Goal: Information Seeking & Learning: Learn about a topic

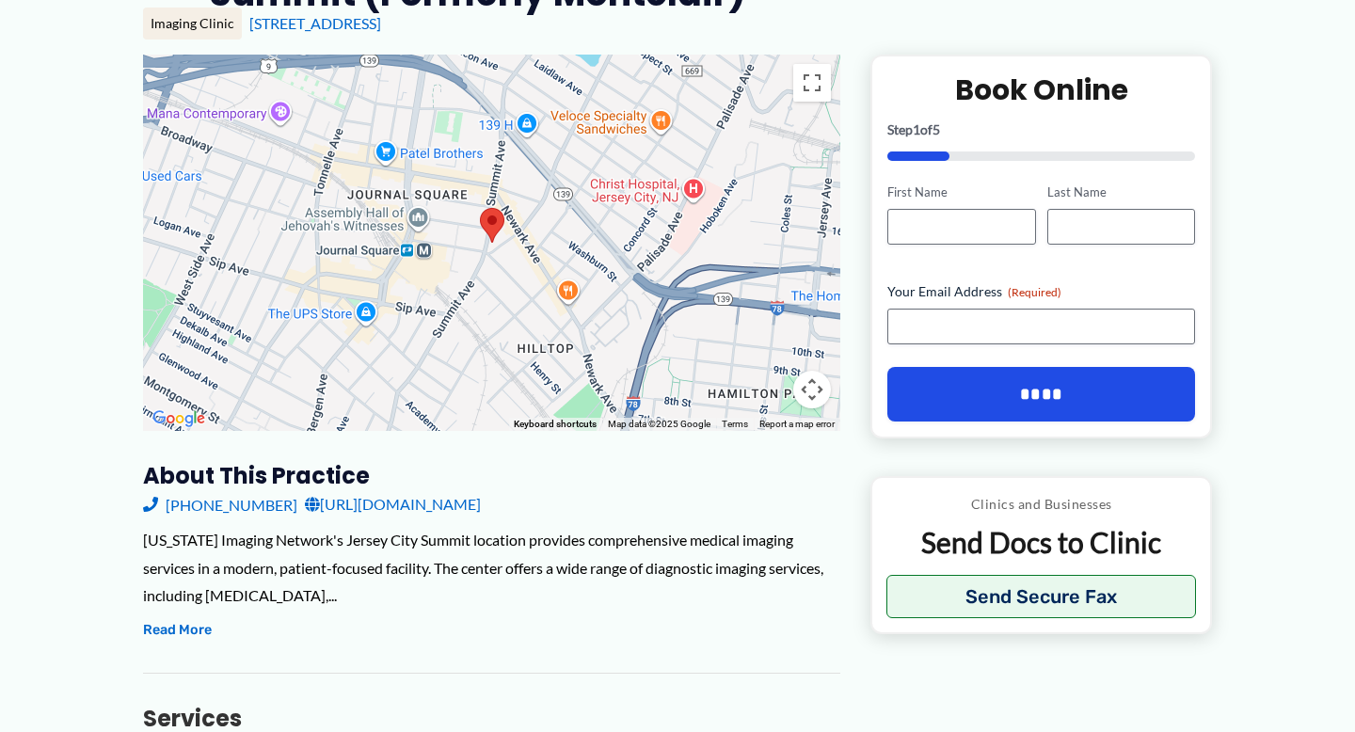
scroll to position [260, 0]
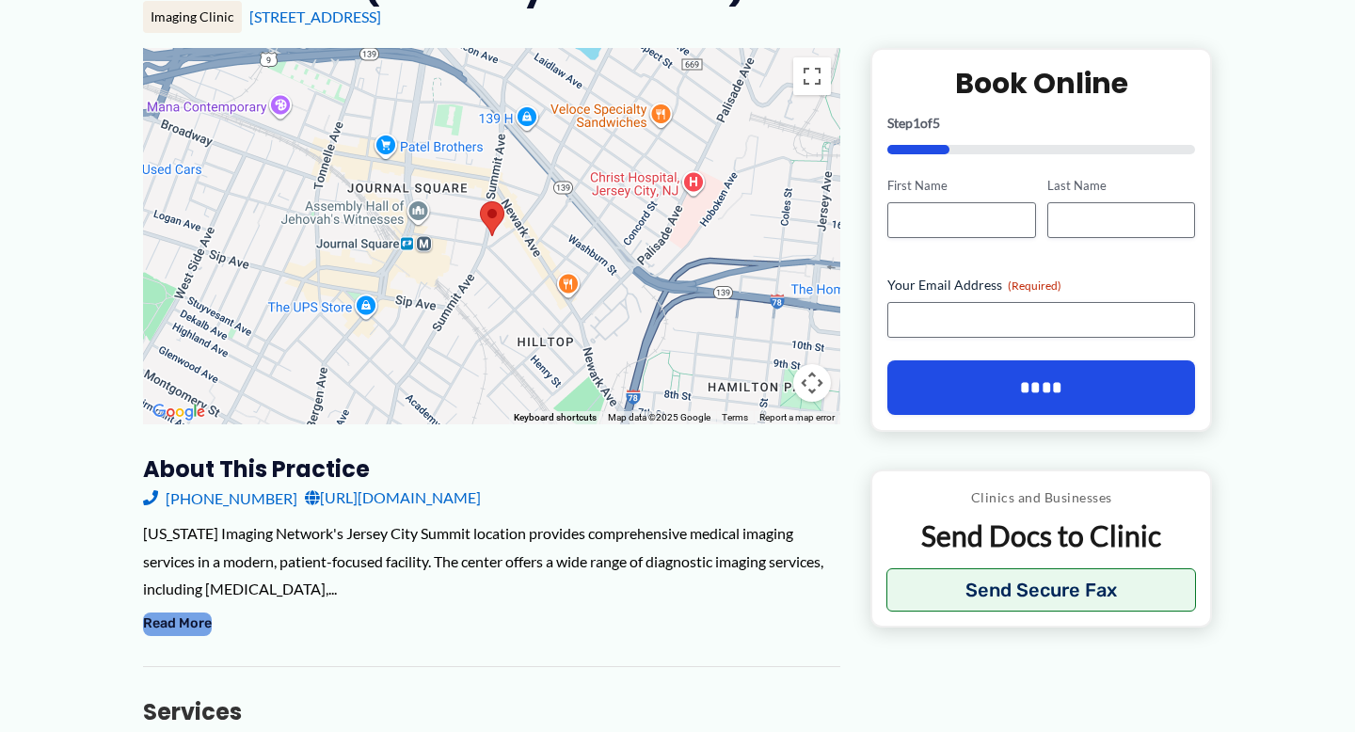
click at [183, 623] on button "Read More" at bounding box center [177, 624] width 69 height 23
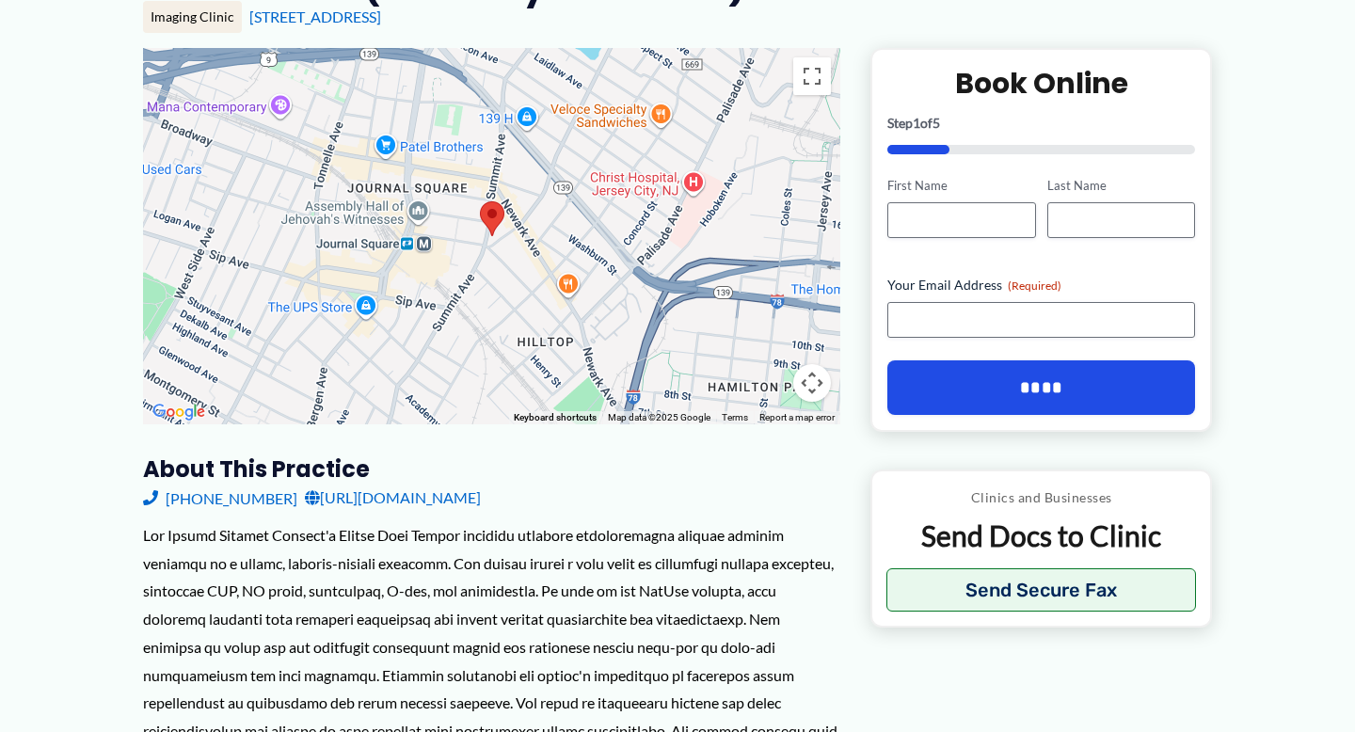
click at [311, 628] on div at bounding box center [491, 702] width 697 height 363
drag, startPoint x: 549, startPoint y: 595, endPoint x: 193, endPoint y: 586, distance: 356.7
click at [193, 586] on div at bounding box center [491, 702] width 697 height 363
drag, startPoint x: 485, startPoint y: 575, endPoint x: 831, endPoint y: 575, distance: 345.3
click at [832, 576] on div at bounding box center [491, 702] width 697 height 363
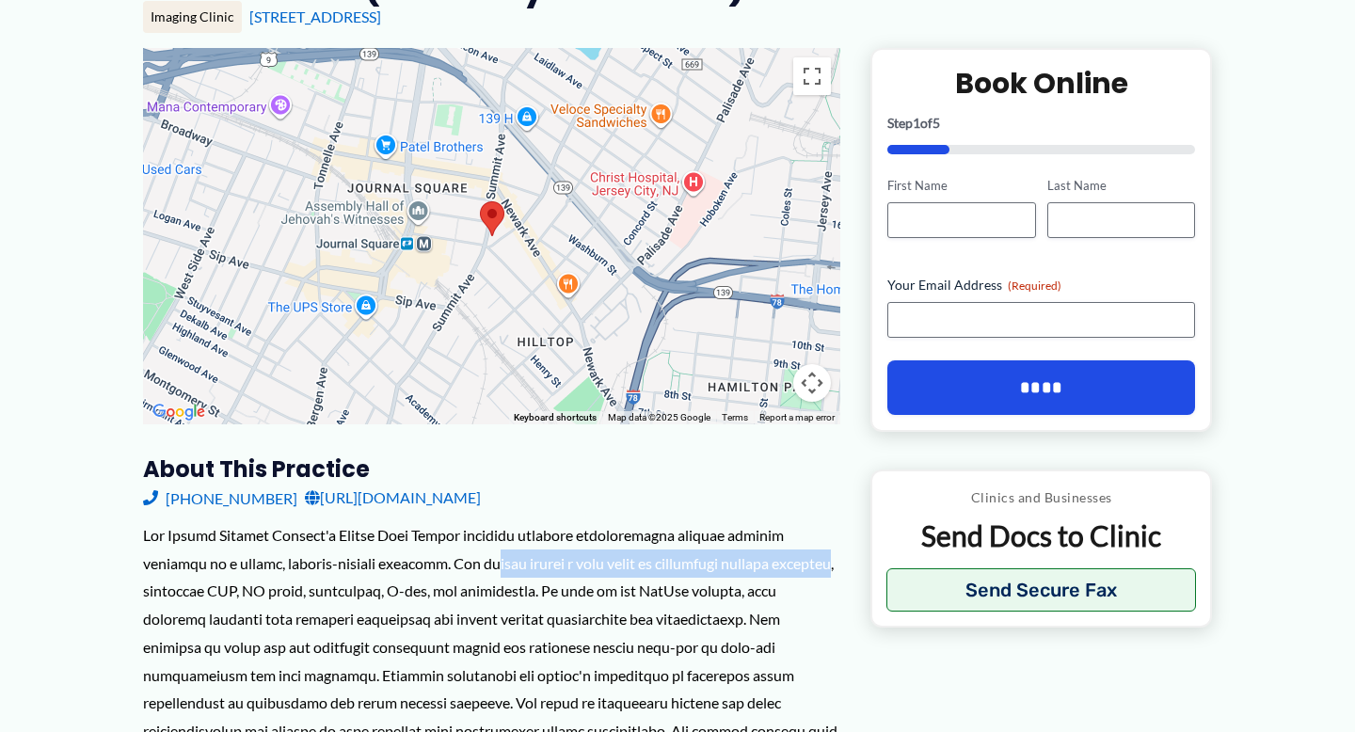
click at [831, 575] on div at bounding box center [491, 702] width 697 height 363
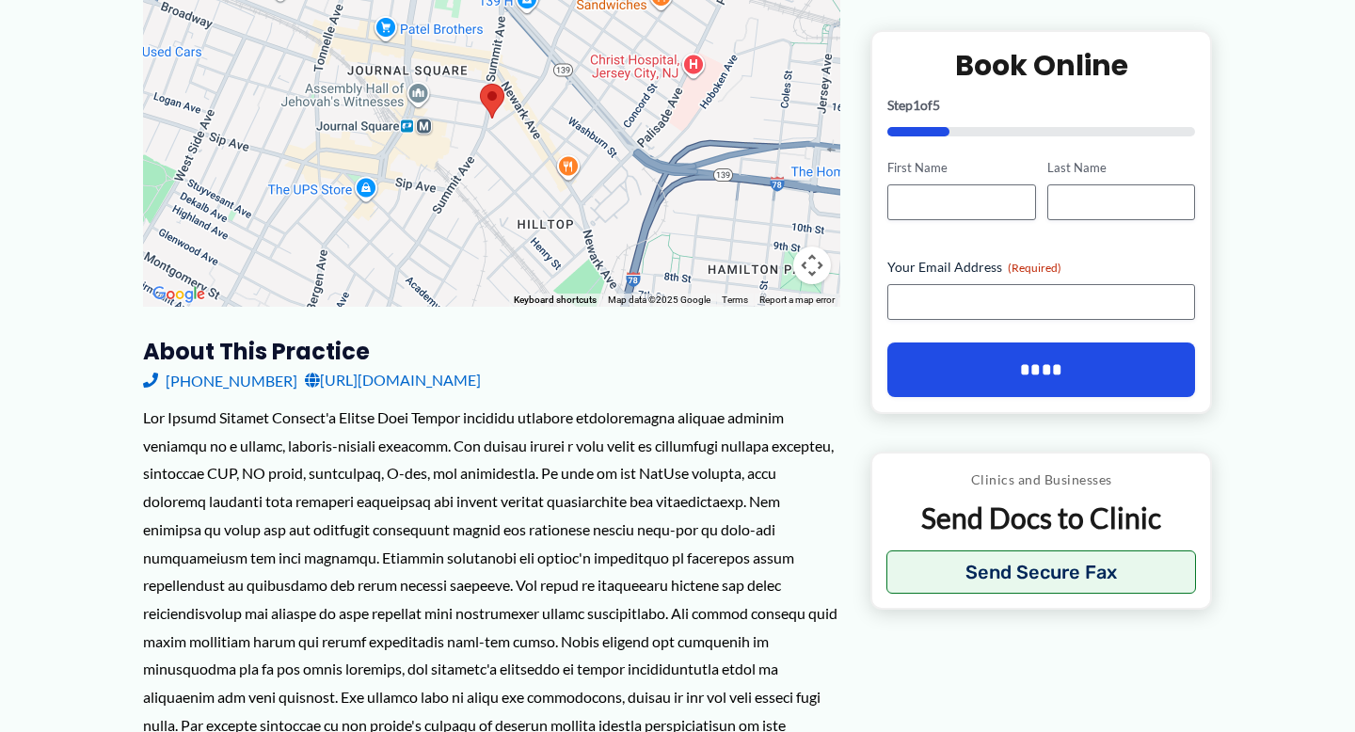
scroll to position [406, 0]
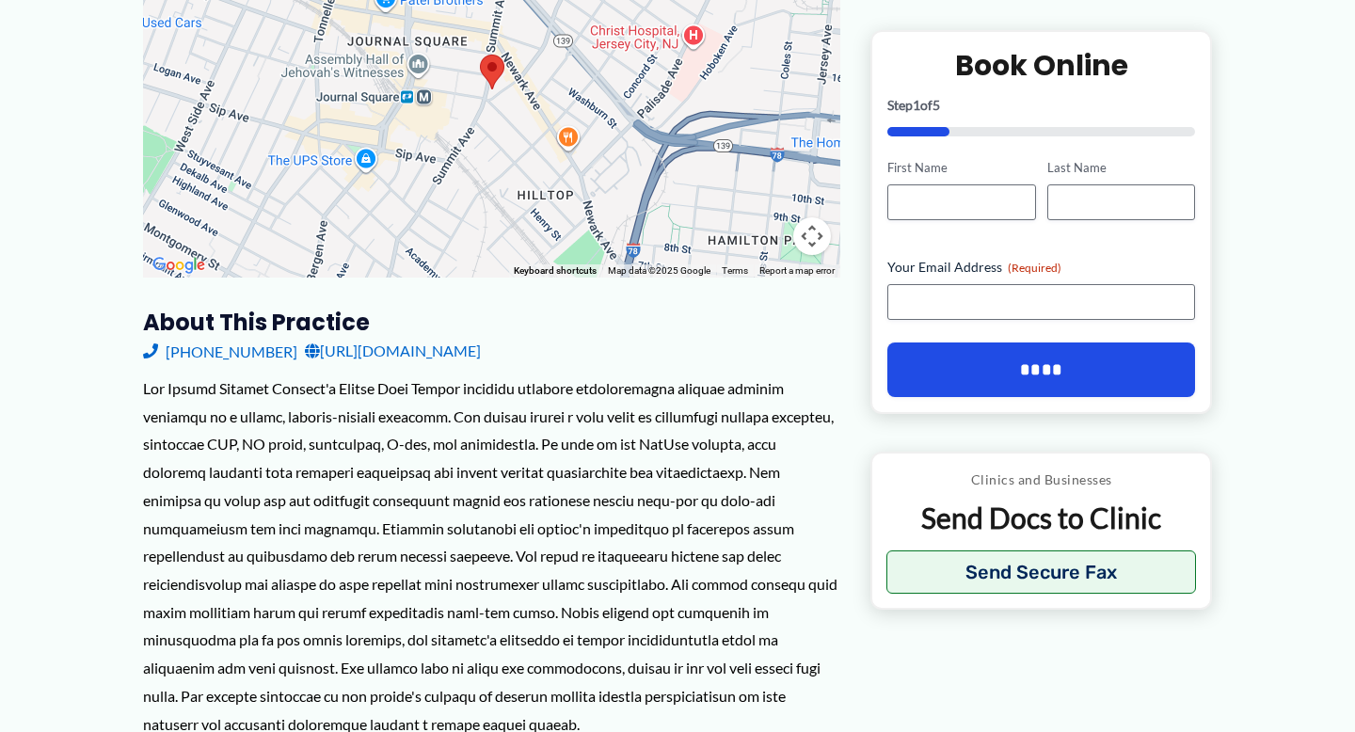
click at [495, 518] on div at bounding box center [491, 555] width 697 height 363
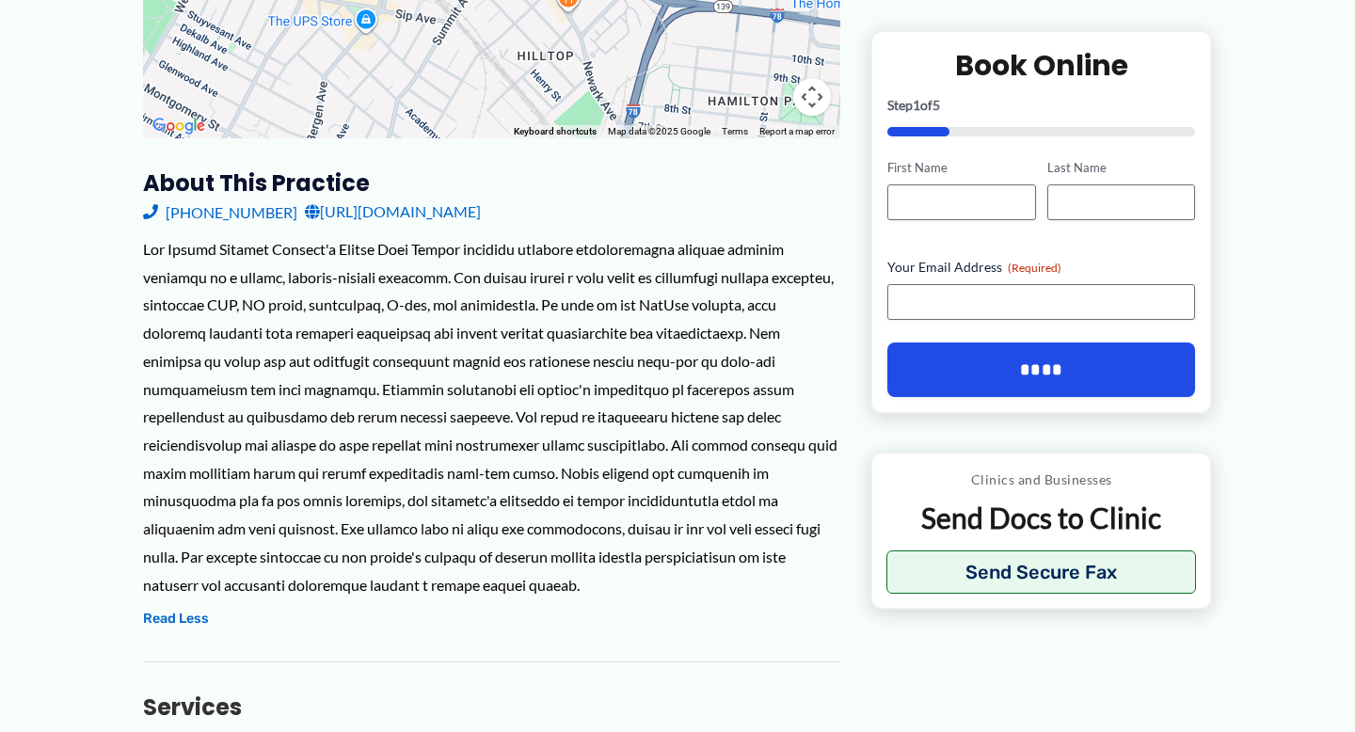
scroll to position [0, 0]
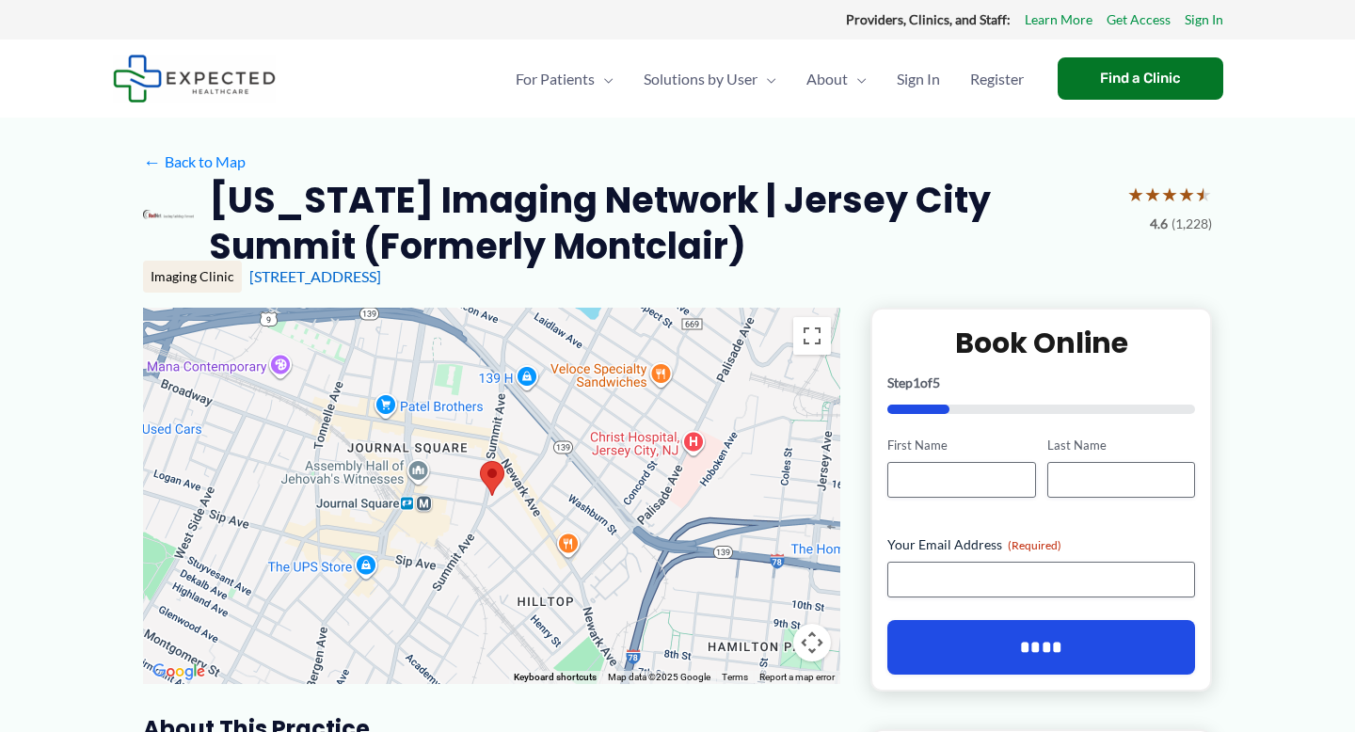
click at [899, 21] on strong "Providers, Clinics, and Staff:" at bounding box center [928, 19] width 165 height 16
